Goal: Task Accomplishment & Management: Manage account settings

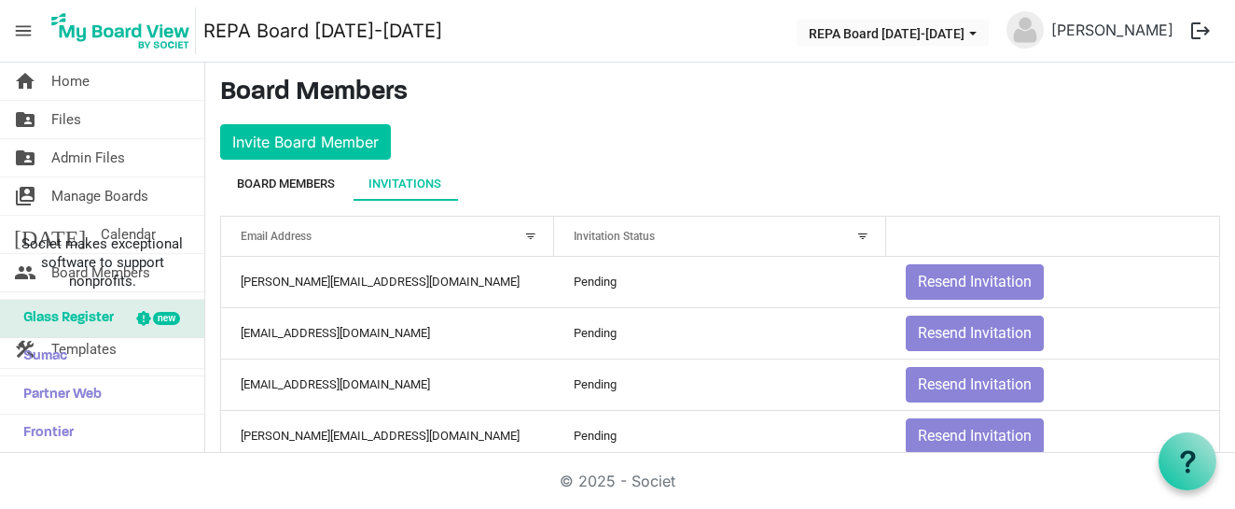
click at [300, 178] on div "Board Members" at bounding box center [286, 183] width 98 height 19
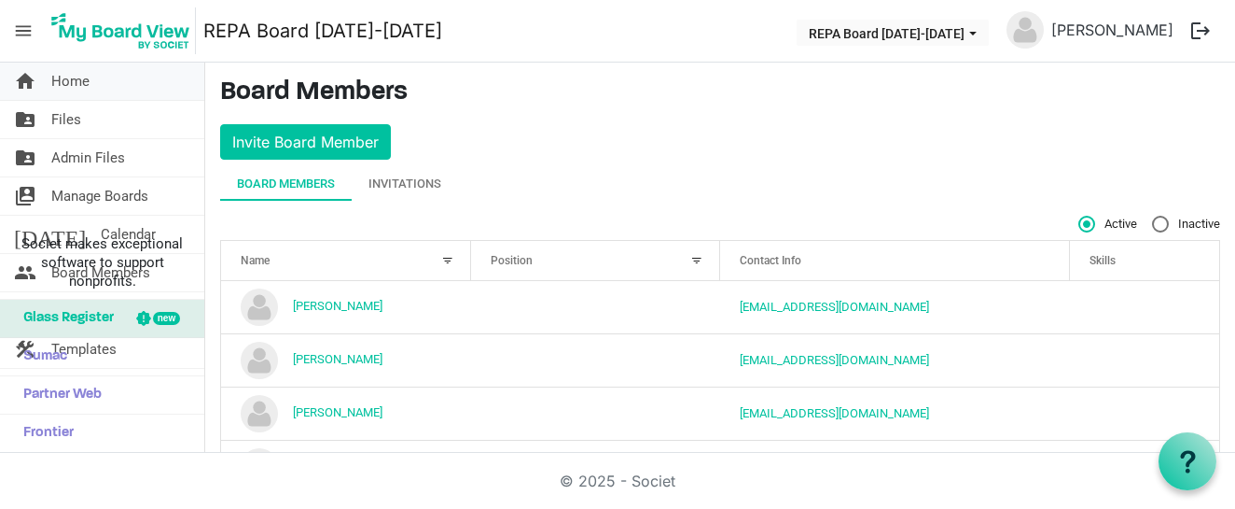
click at [78, 78] on span "Home" at bounding box center [70, 81] width 38 height 37
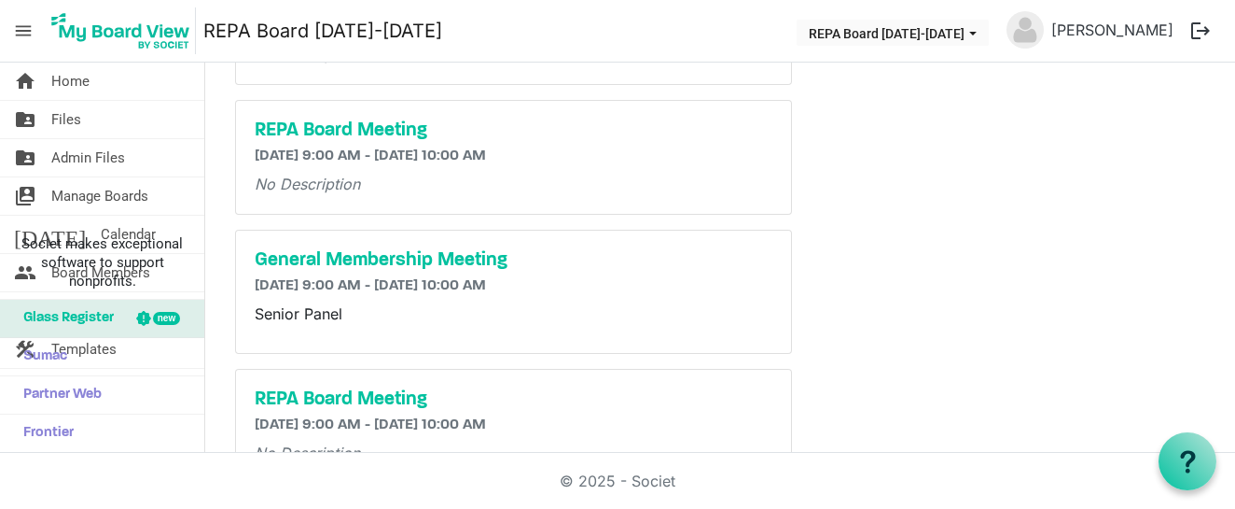
scroll to position [850, 0]
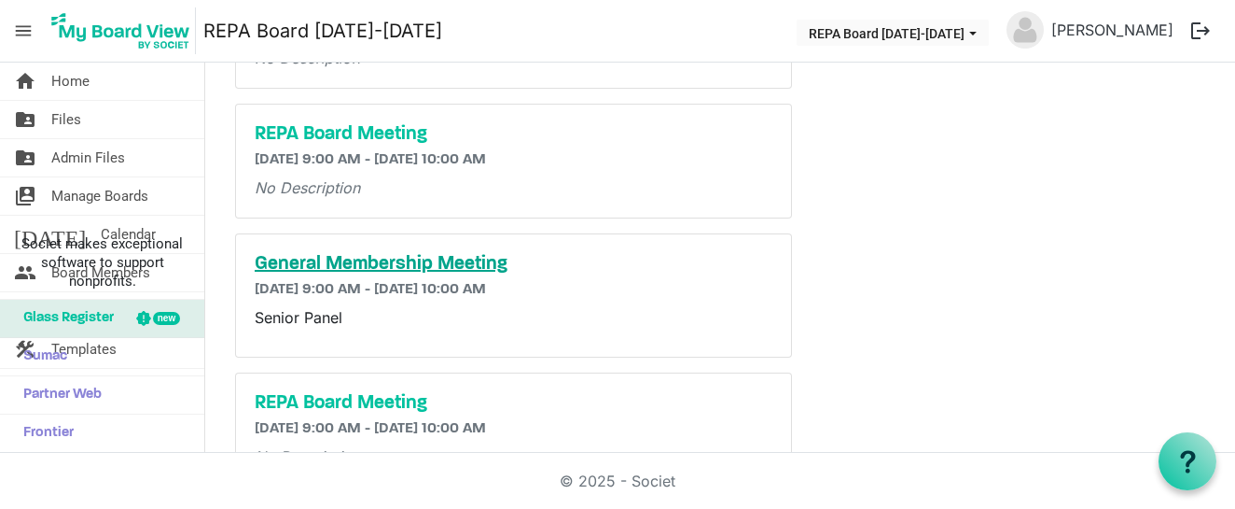
click at [428, 261] on h5 "General Membership Meeting" at bounding box center [514, 264] width 518 height 22
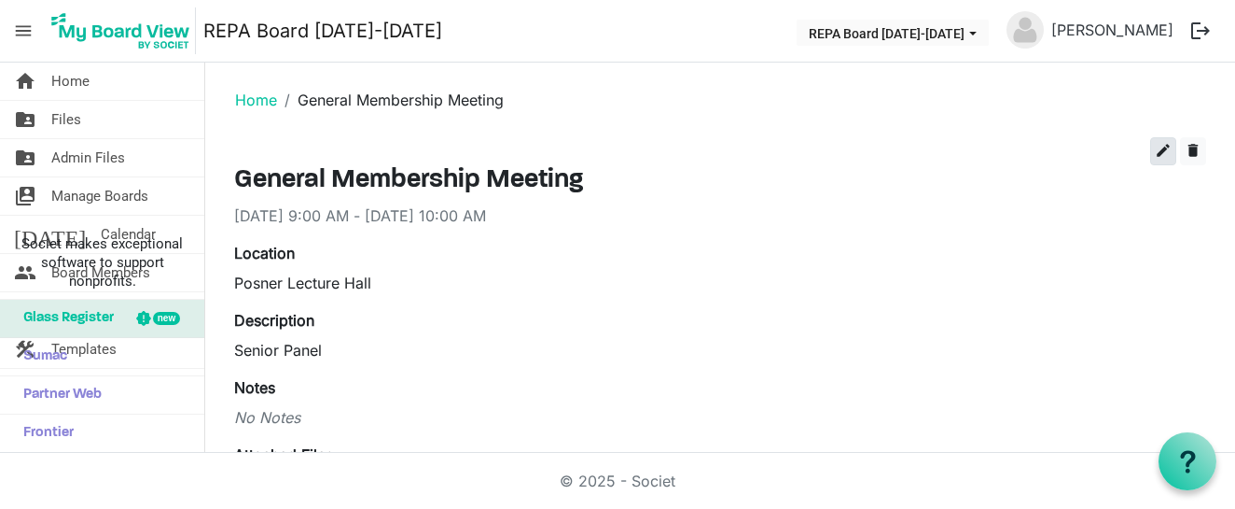
click at [1164, 142] on button "edit" at bounding box center [1163, 151] width 26 height 28
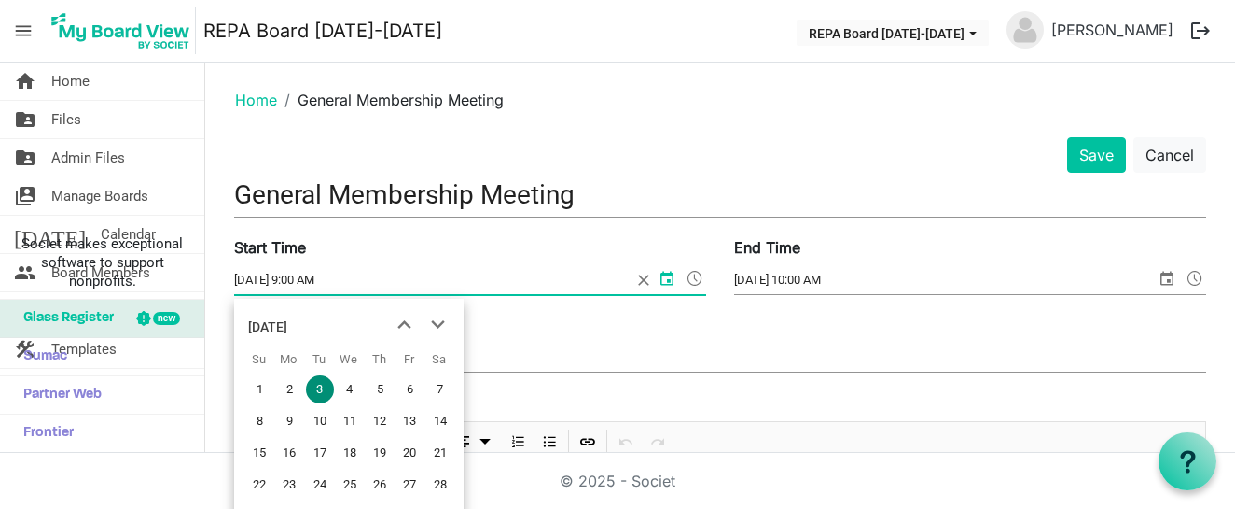
click at [248, 282] on input "[DATE] 9:00 AM" at bounding box center [432, 280] width 397 height 28
click at [252, 277] on input "3/3/2026 9:00 AM" at bounding box center [432, 280] width 397 height 28
click at [437, 326] on span "next month" at bounding box center [438, 325] width 33 height 34
click at [323, 478] on span "21" at bounding box center [320, 484] width 28 height 28
type input "4/21/2026 9:00 AM"
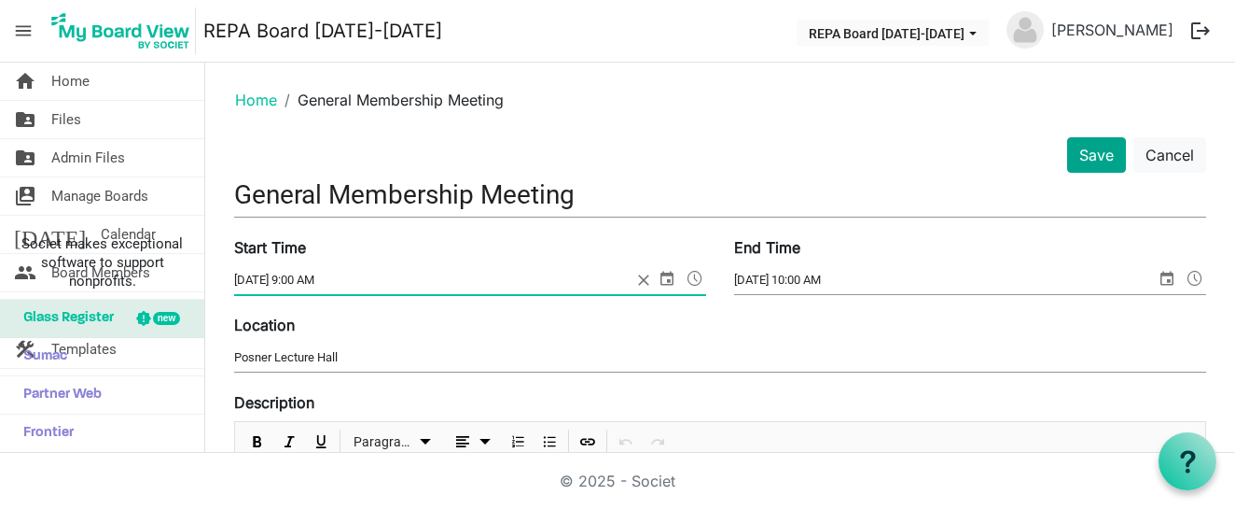
click at [1096, 150] on button "Save" at bounding box center [1096, 154] width 59 height 35
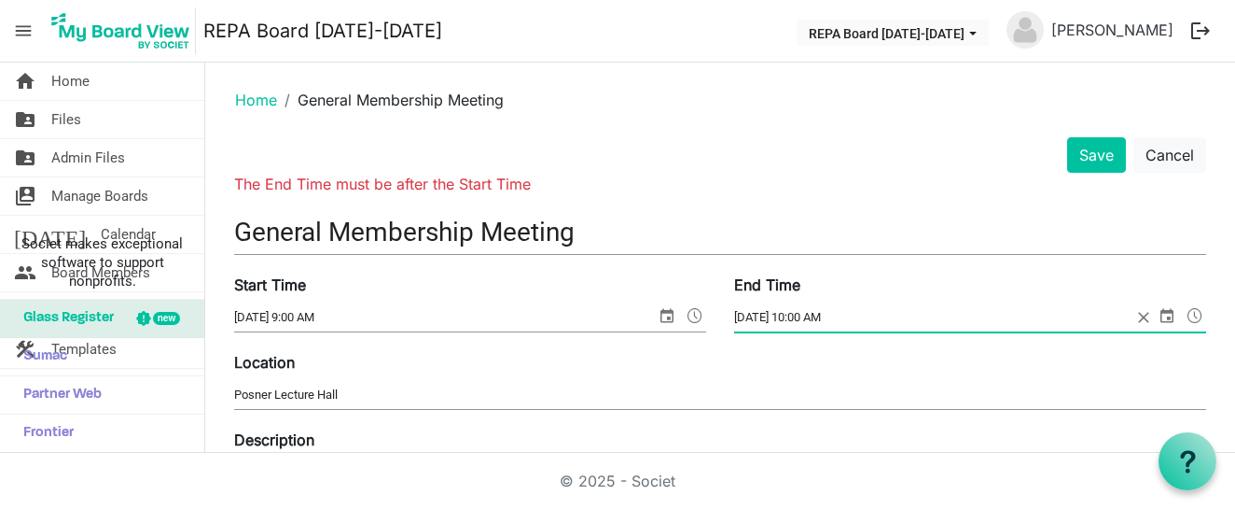
click at [1167, 317] on span "select" at bounding box center [1167, 315] width 22 height 24
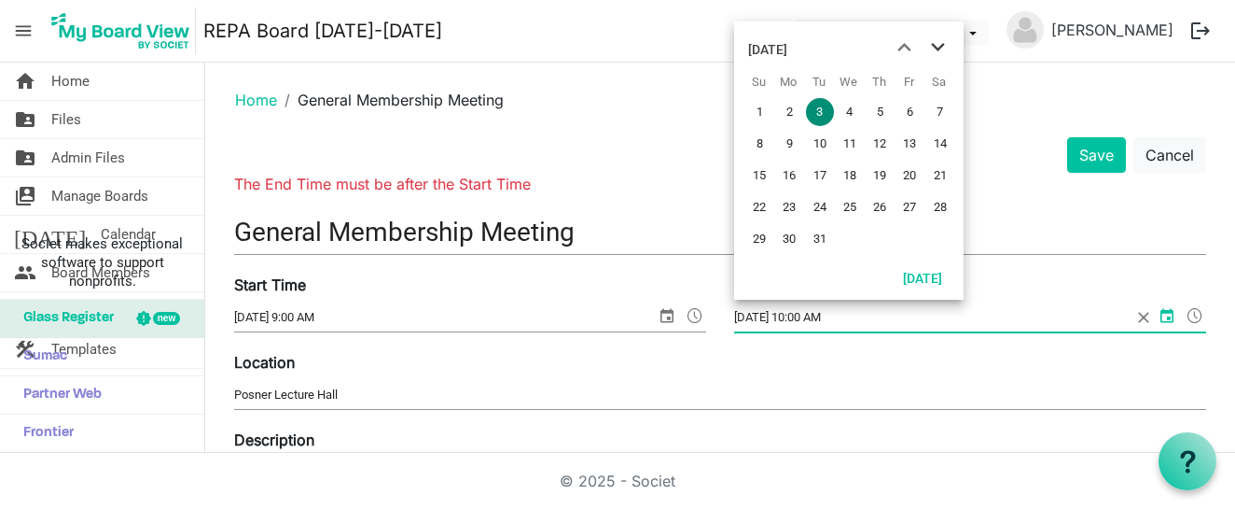
click at [939, 47] on span "next month" at bounding box center [938, 48] width 33 height 34
click at [822, 206] on span "21" at bounding box center [820, 207] width 28 height 28
type input "4/21/2026 10:00 AM"
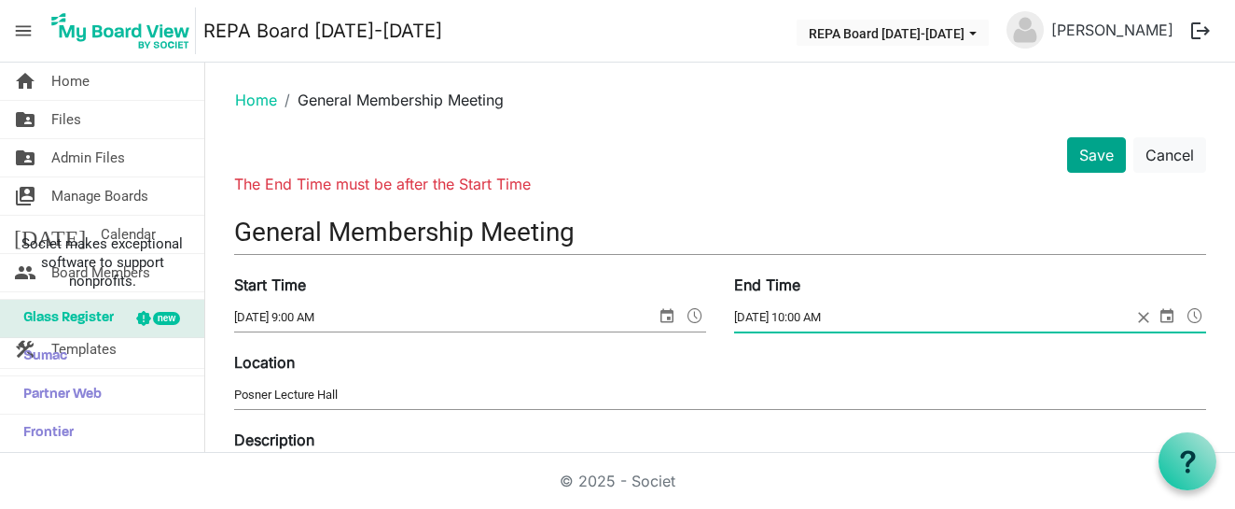
click at [1111, 158] on button "Save" at bounding box center [1096, 154] width 59 height 35
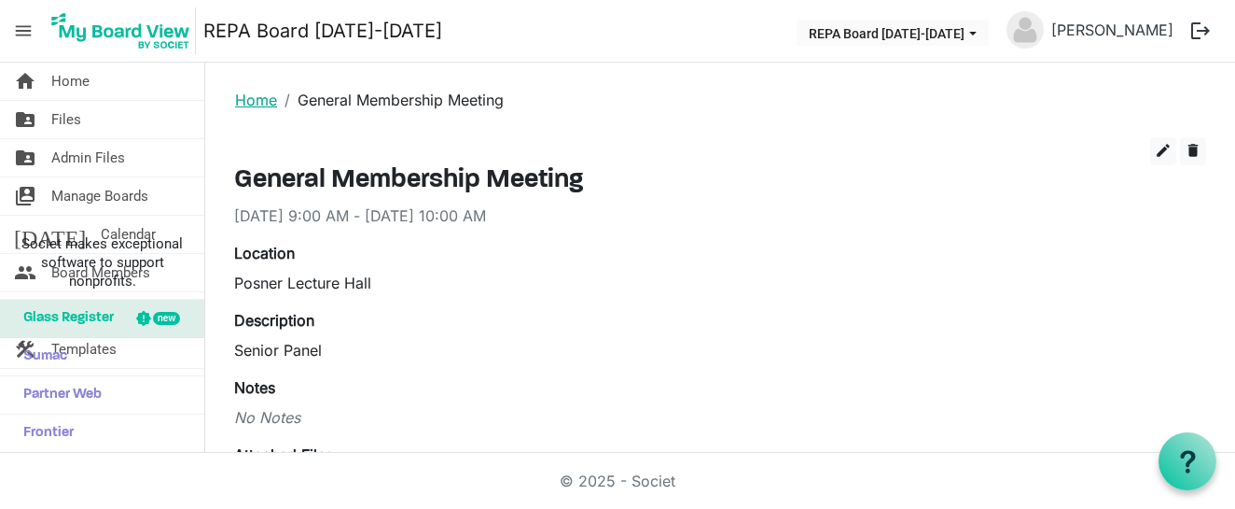
click at [241, 107] on link "Home" at bounding box center [256, 100] width 42 height 19
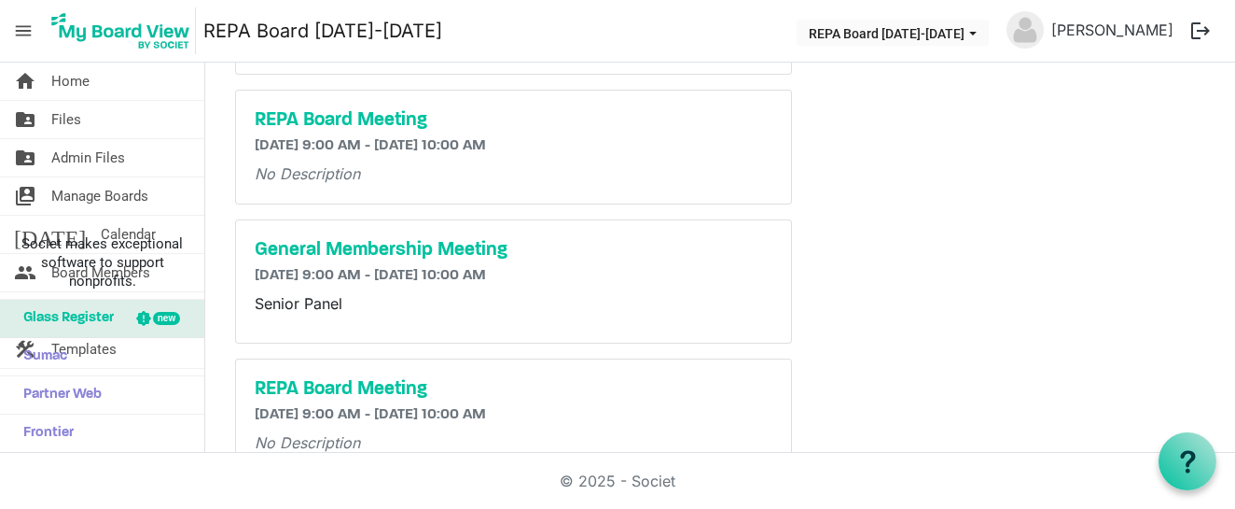
scroll to position [863, 0]
click at [389, 249] on h5 "General Membership Meeting" at bounding box center [514, 251] width 518 height 22
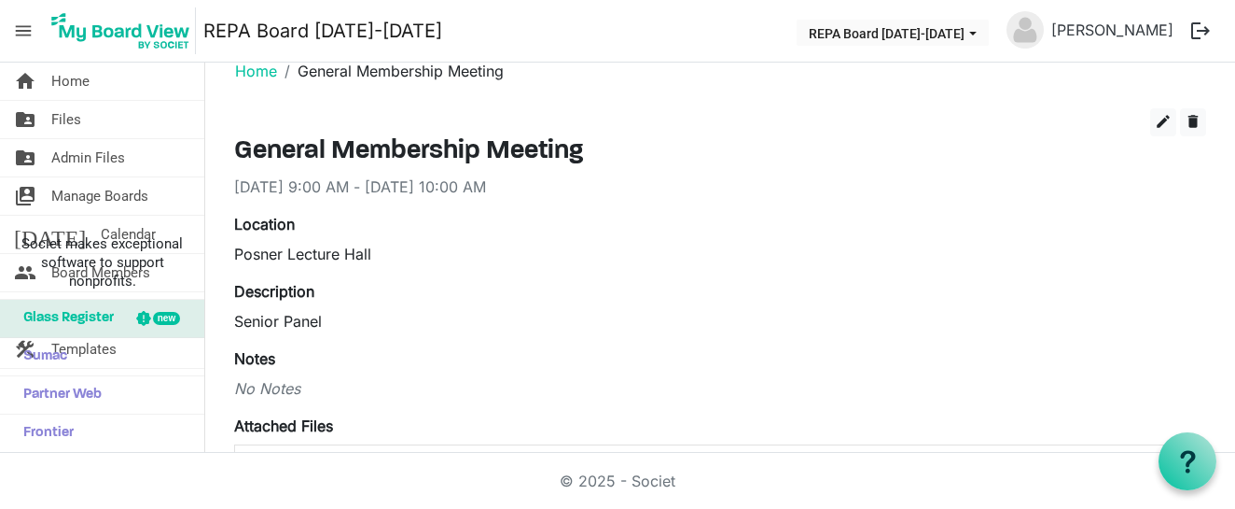
scroll to position [30, 0]
click at [243, 77] on link "Home" at bounding box center [256, 70] width 42 height 19
